Goal: Communication & Community: Answer question/provide support

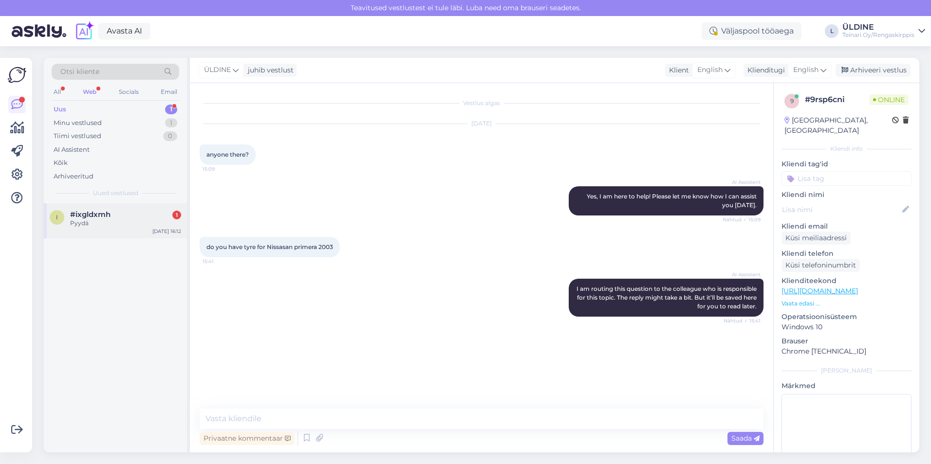
click at [104, 223] on div "Pyydä" at bounding box center [125, 223] width 111 height 9
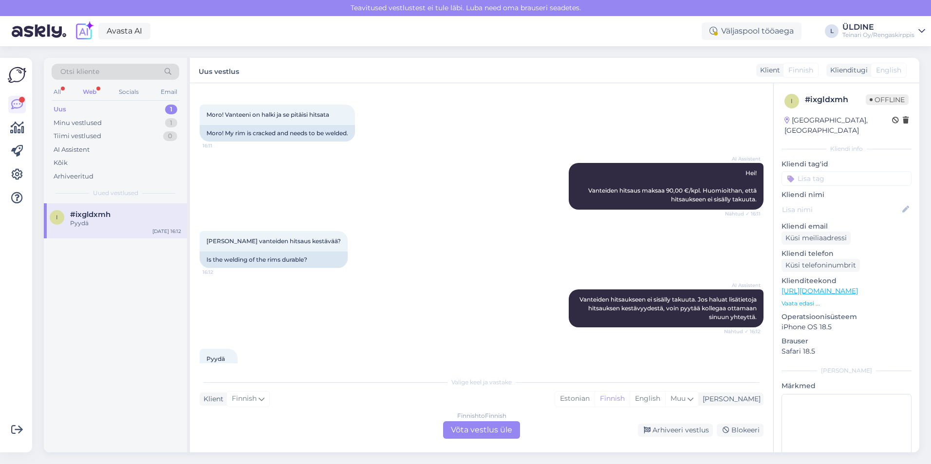
scroll to position [73, 0]
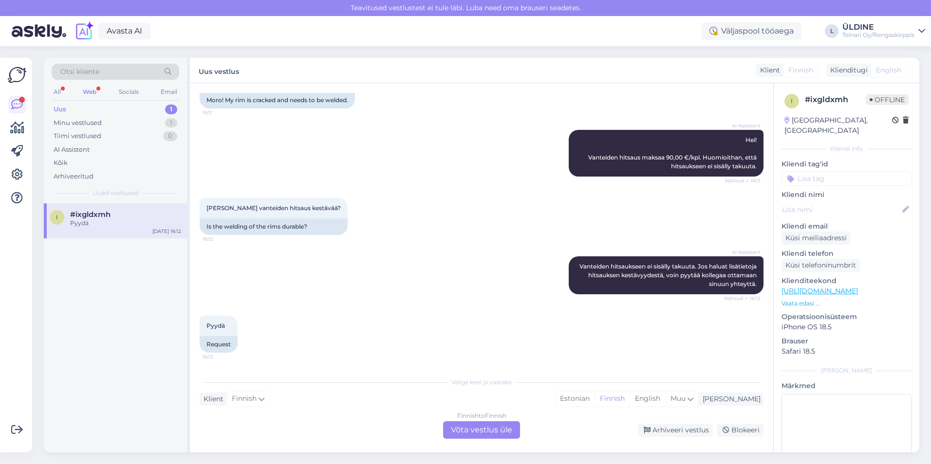
click at [465, 432] on div "Finnish to Finnish Võta vestlus üle" at bounding box center [481, 431] width 77 height 18
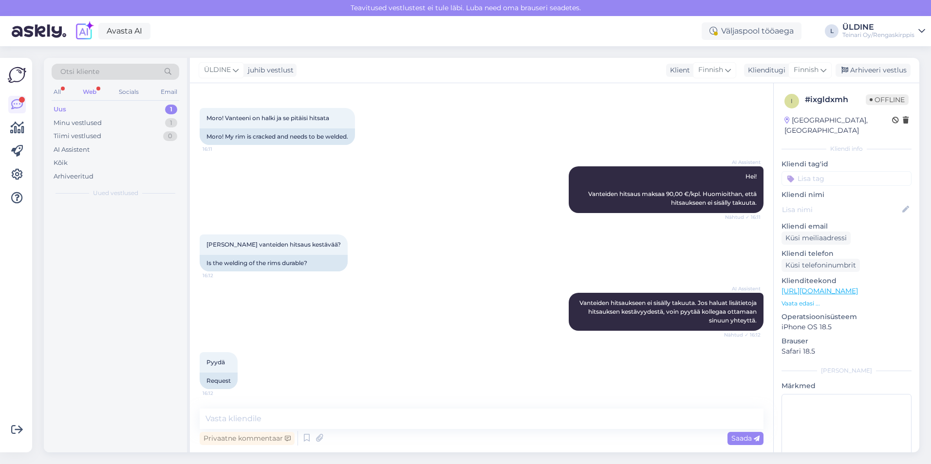
scroll to position [37, 0]
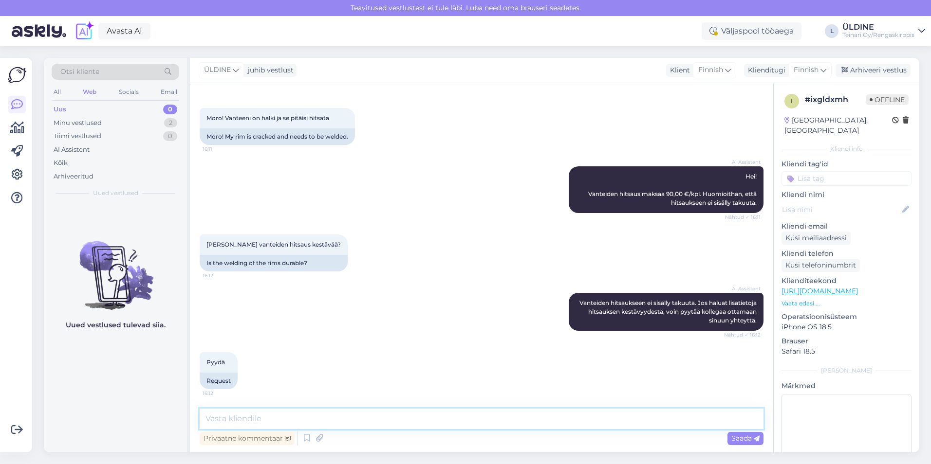
click at [269, 412] on textarea at bounding box center [482, 419] width 564 height 20
click at [307, 441] on icon at bounding box center [307, 438] width 12 height 15
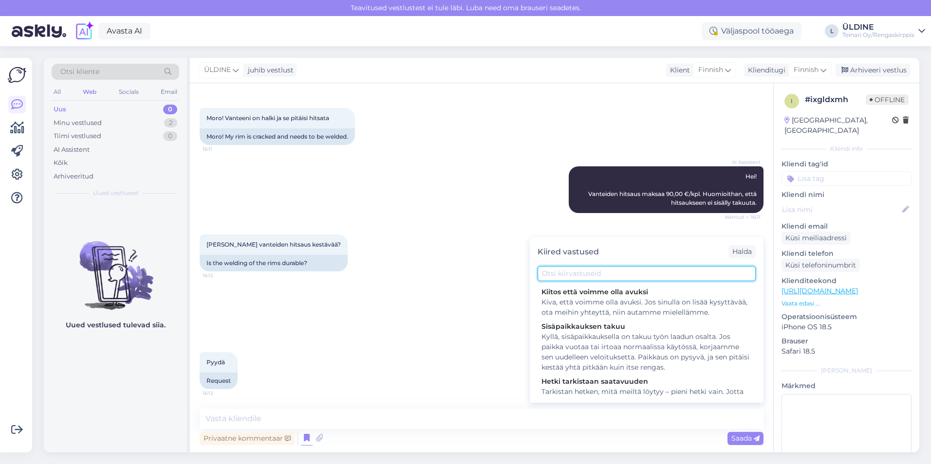
click at [570, 272] on input "text" at bounding box center [646, 273] width 218 height 15
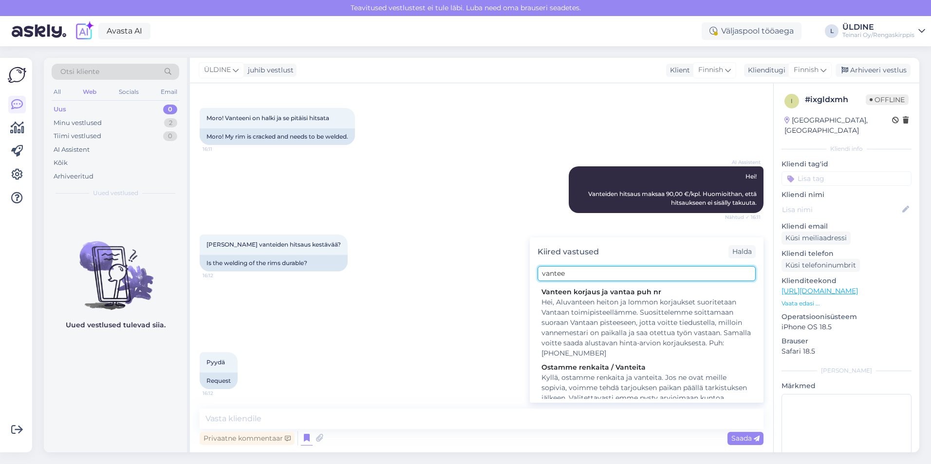
type input "vanteet"
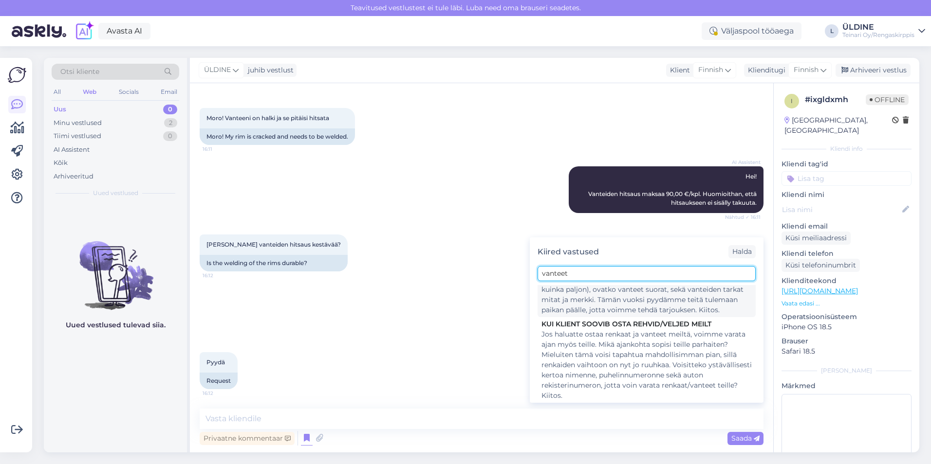
scroll to position [245, 0]
drag, startPoint x: 572, startPoint y: 273, endPoint x: 540, endPoint y: 273, distance: 32.1
click at [540, 273] on input "vanteet" at bounding box center [646, 273] width 218 height 15
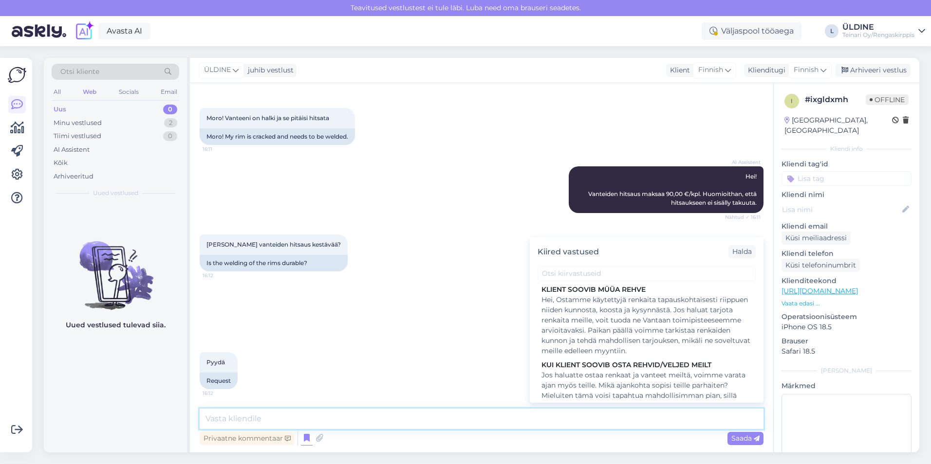
click at [241, 414] on textarea at bounding box center [482, 419] width 564 height 20
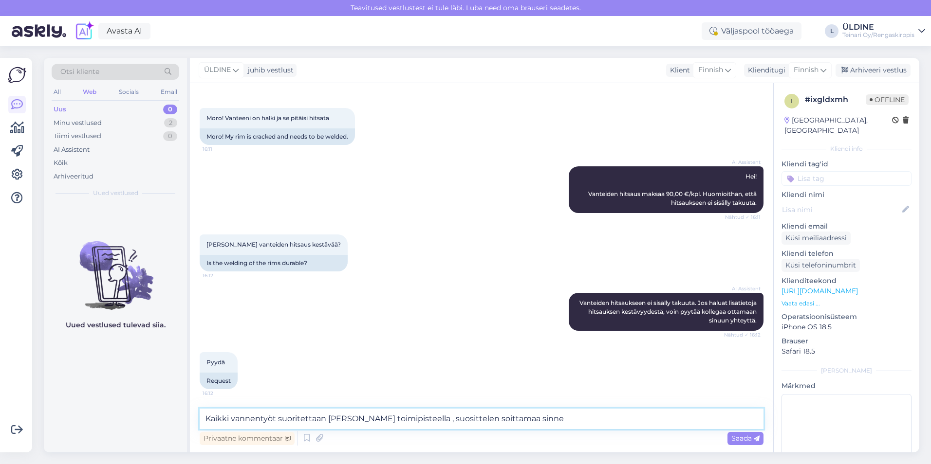
paste textarea "Puh: [PHONE_NUMBER]"
click at [498, 420] on textarea "Kaikki vannentyöt suoritettaan [PERSON_NAME] toimipisteella , suosittelen soitt…" at bounding box center [482, 419] width 564 height 20
type textarea "Kaikki vannentyöt suoritettaan [PERSON_NAME] toimipisteella , suosittelen soitt…"
click at [743, 438] on span "Saada" at bounding box center [745, 438] width 28 height 9
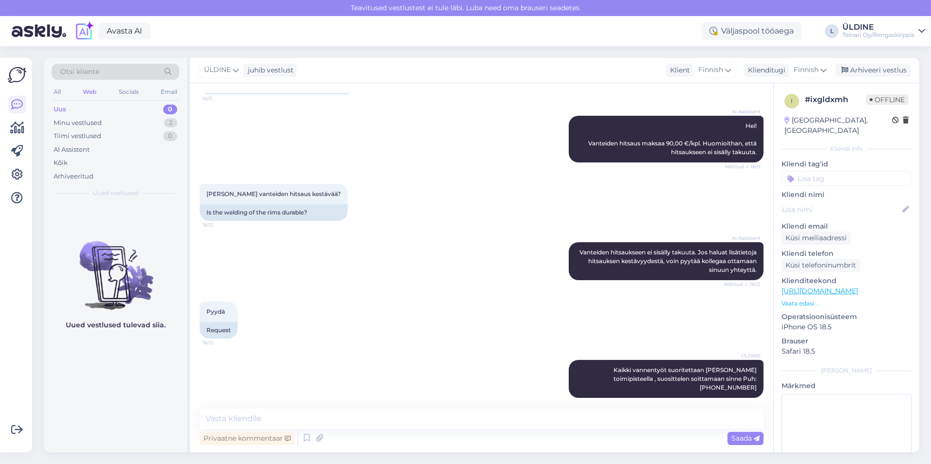
scroll to position [0, 0]
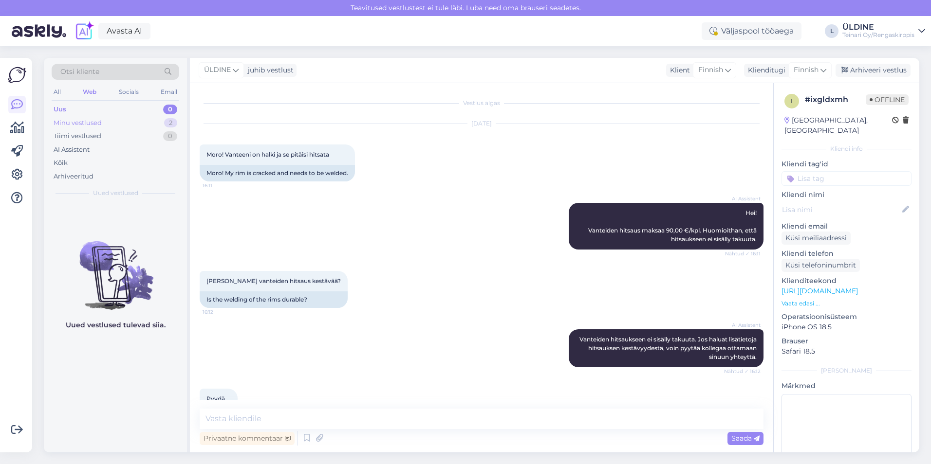
click at [98, 122] on div "Minu vestlused" at bounding box center [78, 123] width 48 height 10
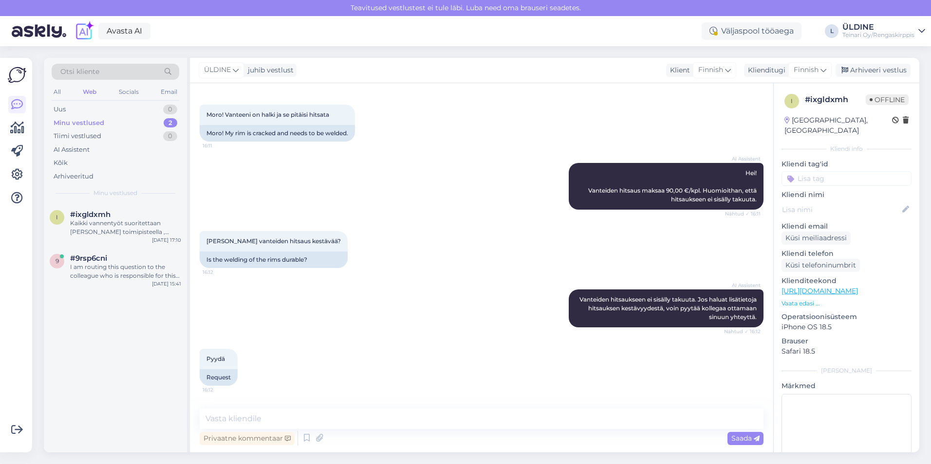
scroll to position [87, 0]
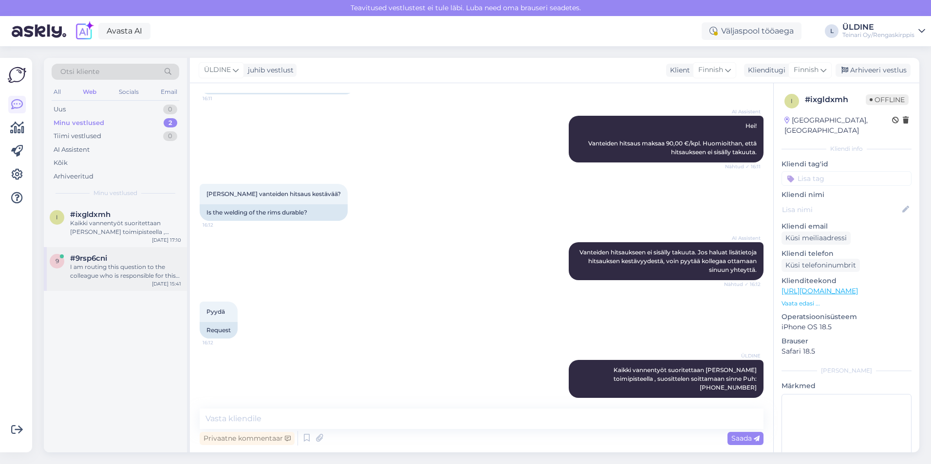
click at [117, 274] on div "I am routing this question to the colleague who is responsible for this topic. …" at bounding box center [125, 272] width 111 height 18
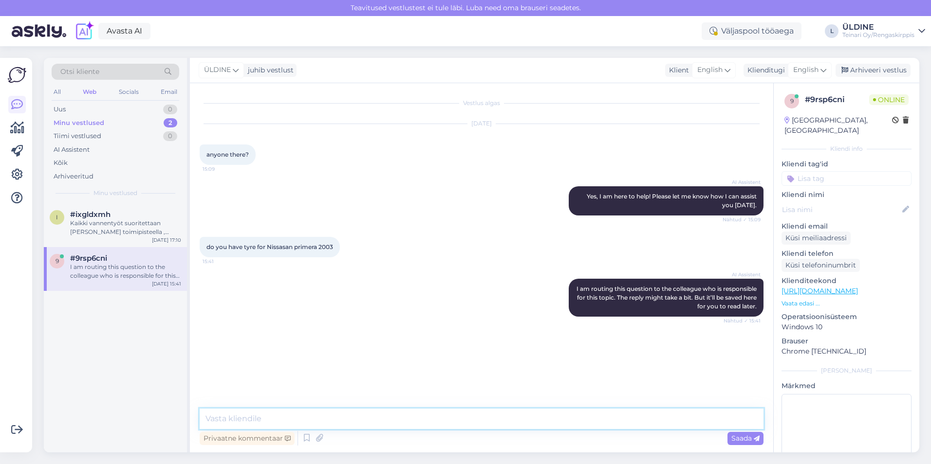
click at [290, 419] on textarea at bounding box center [482, 419] width 564 height 20
type textarea "Hei mikä olisi rengaskoko?"
click at [743, 438] on span "Saada" at bounding box center [745, 438] width 28 height 9
click at [500, 306] on div "AI Assistent I am routing this question to the colleague who is responsible for…" at bounding box center [482, 297] width 564 height 59
click at [135, 221] on div "Kaikki vannentyöt suoritettaan [PERSON_NAME] toimipisteella , suosittelen soitt…" at bounding box center [125, 228] width 111 height 18
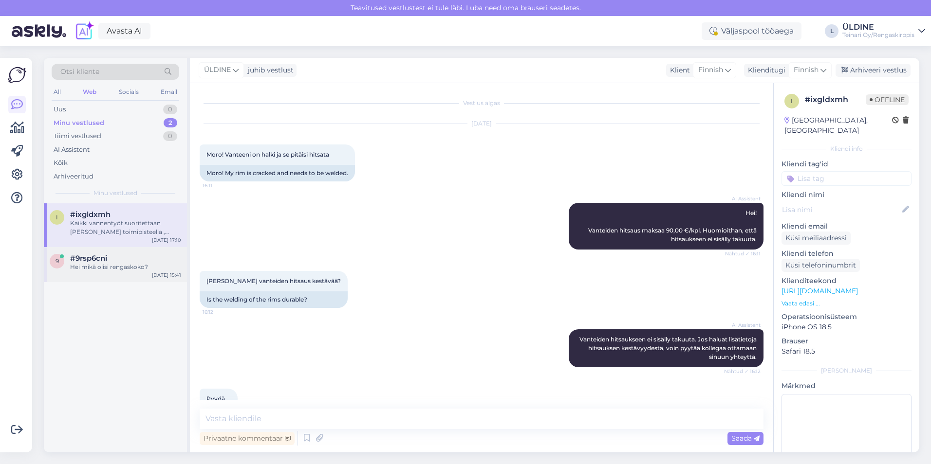
scroll to position [87, 0]
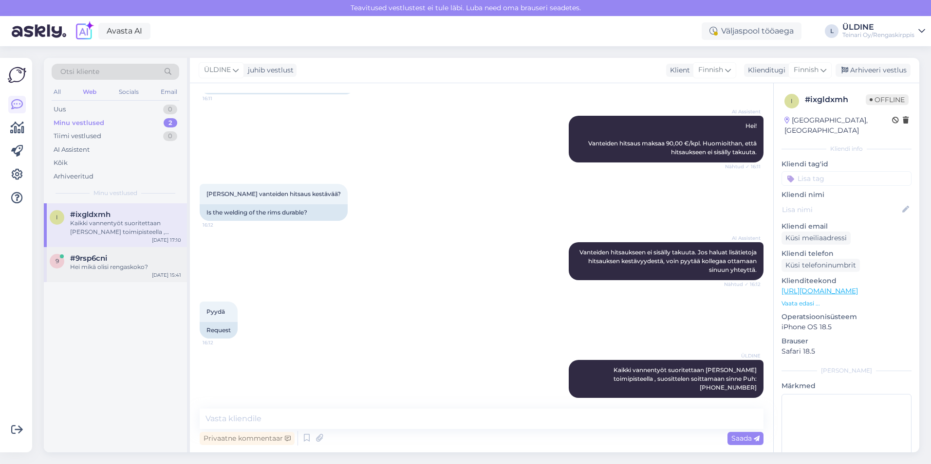
click at [133, 263] on div "Hei mikä olisi rengaskoko?" at bounding box center [125, 267] width 111 height 9
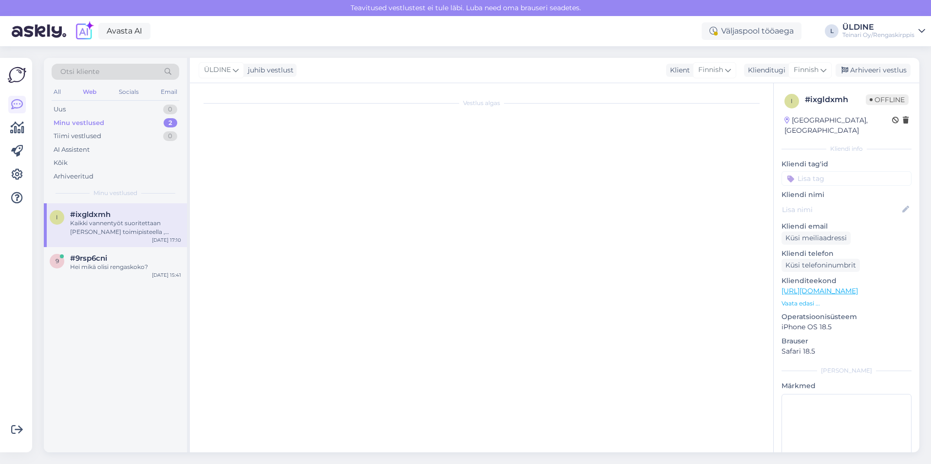
scroll to position [0, 0]
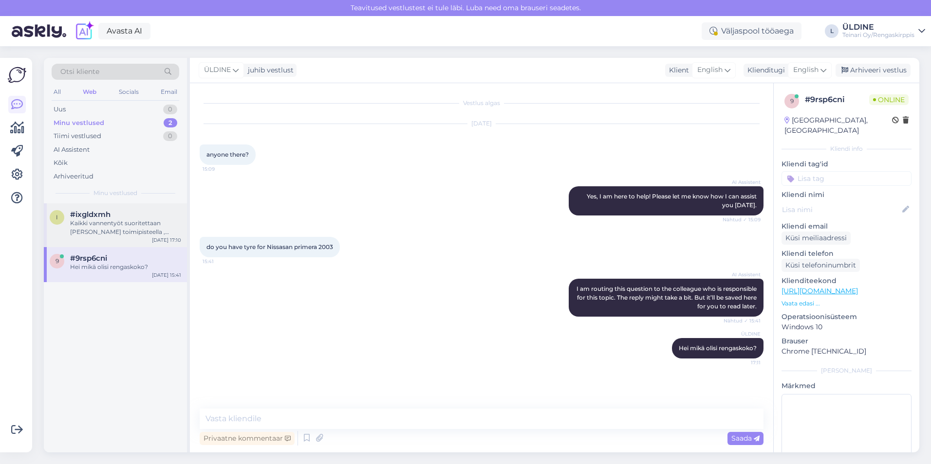
click at [128, 228] on div "Kaikki vannentyöt suoritettaan [PERSON_NAME] toimipisteella , suosittelen soitt…" at bounding box center [125, 228] width 111 height 18
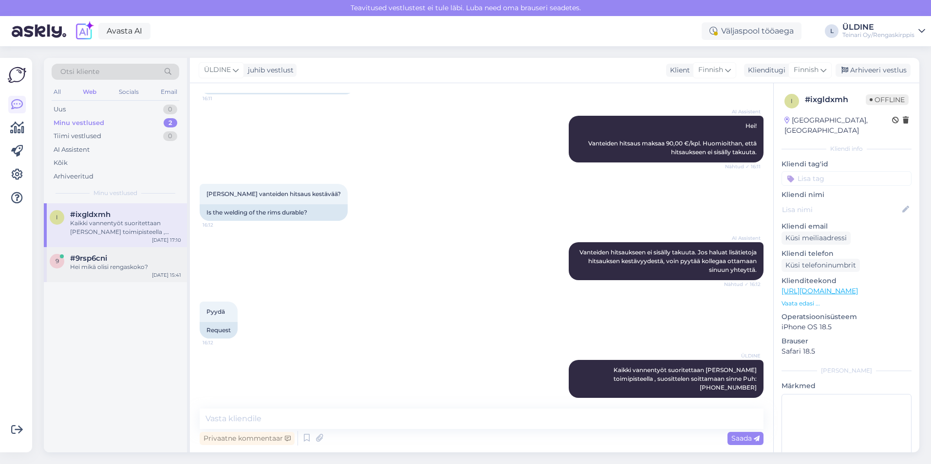
click at [115, 274] on div "9 #9rsp6cni Hei mikä olisi rengaskoko? [DATE] 15:41" at bounding box center [115, 264] width 143 height 35
